Goal: Task Accomplishment & Management: Manage account settings

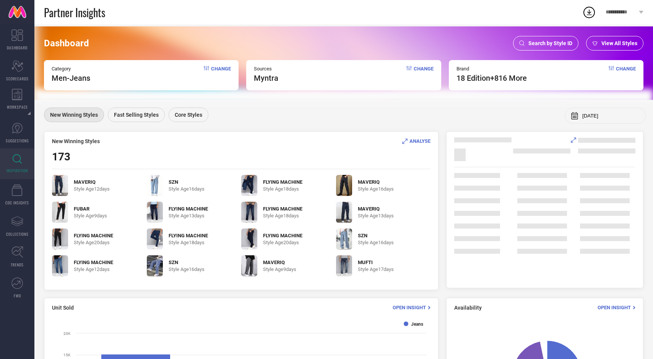
click at [640, 11] on icon at bounding box center [641, 12] width 5 height 3
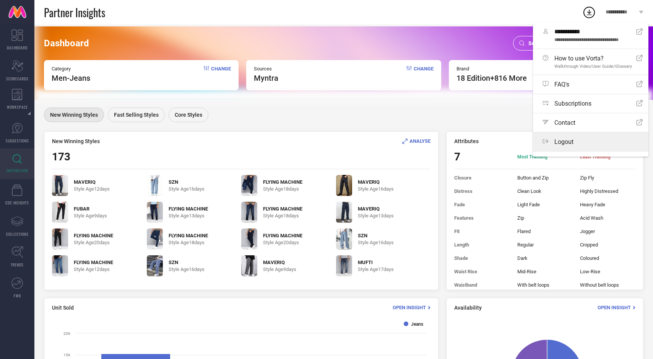
click at [573, 145] on span "Logout" at bounding box center [564, 141] width 19 height 7
click at [0, 0] on button "Logout" at bounding box center [0, 0] width 0 height 0
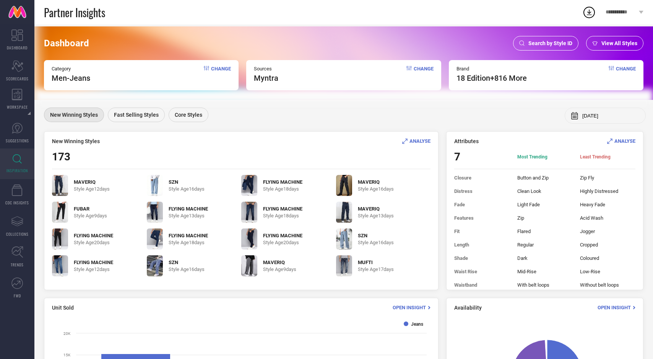
click at [640, 11] on icon at bounding box center [641, 12] width 5 height 3
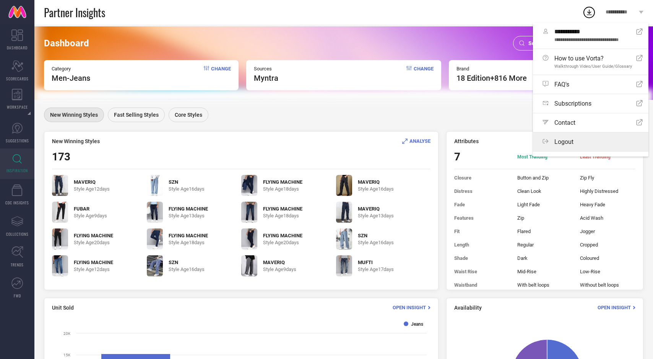
click at [569, 139] on span "Logout" at bounding box center [564, 141] width 19 height 7
click at [0, 0] on button "Logout" at bounding box center [0, 0] width 0 height 0
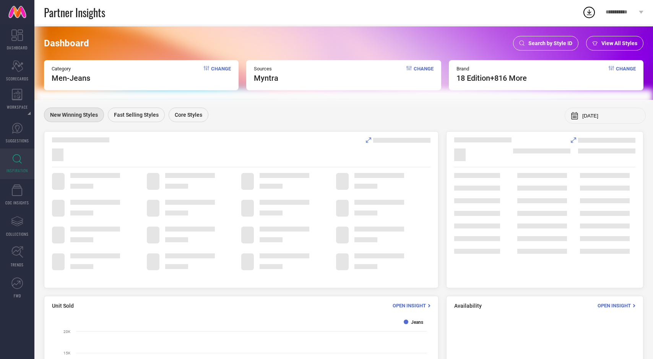
click at [639, 12] on icon at bounding box center [641, 12] width 5 height 3
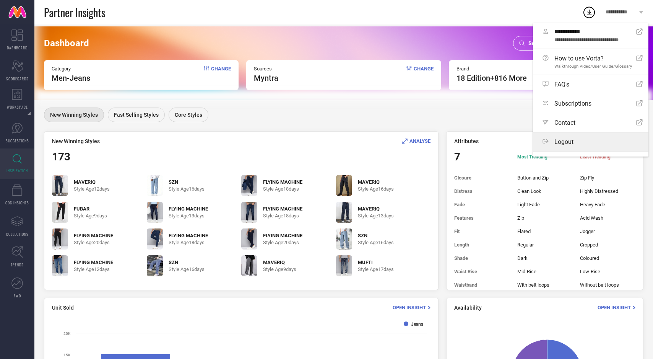
click at [567, 138] on span "Logout" at bounding box center [564, 141] width 19 height 7
click at [0, 0] on button "Logout" at bounding box center [0, 0] width 0 height 0
